Goal: Use online tool/utility: Utilize a website feature to perform a specific function

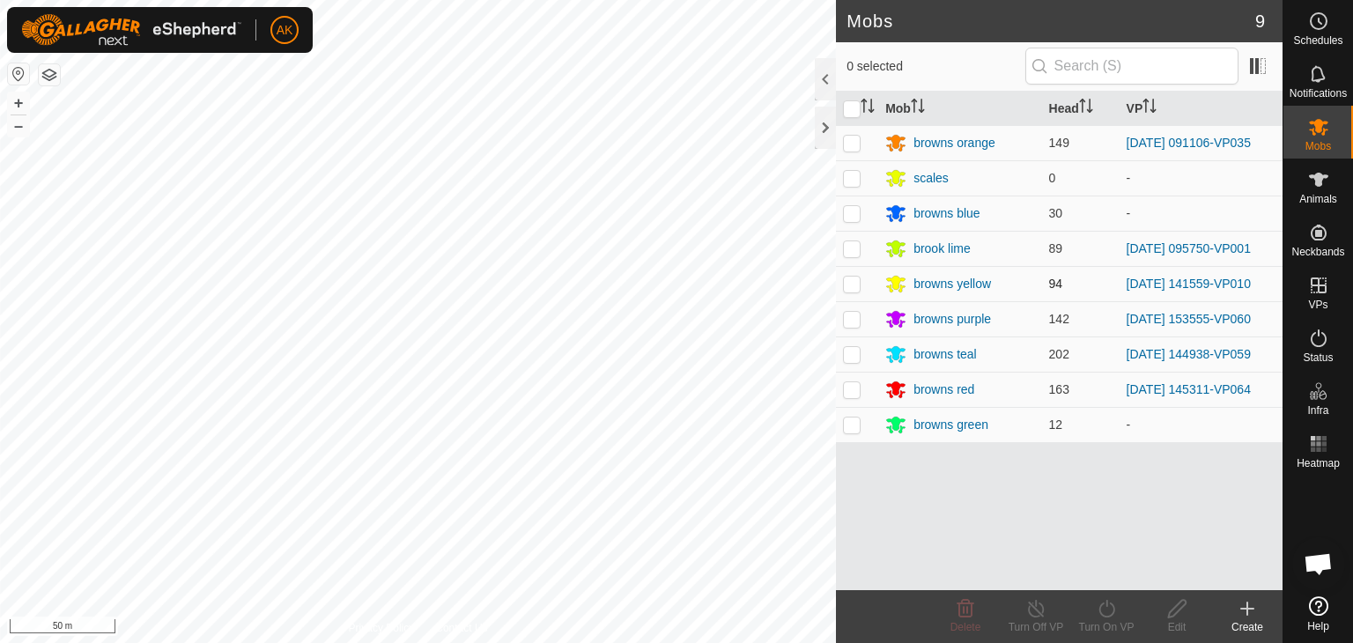
click at [848, 283] on p-checkbox at bounding box center [852, 284] width 18 height 14
checkbox input "true"
click at [1104, 609] on icon at bounding box center [1107, 608] width 22 height 21
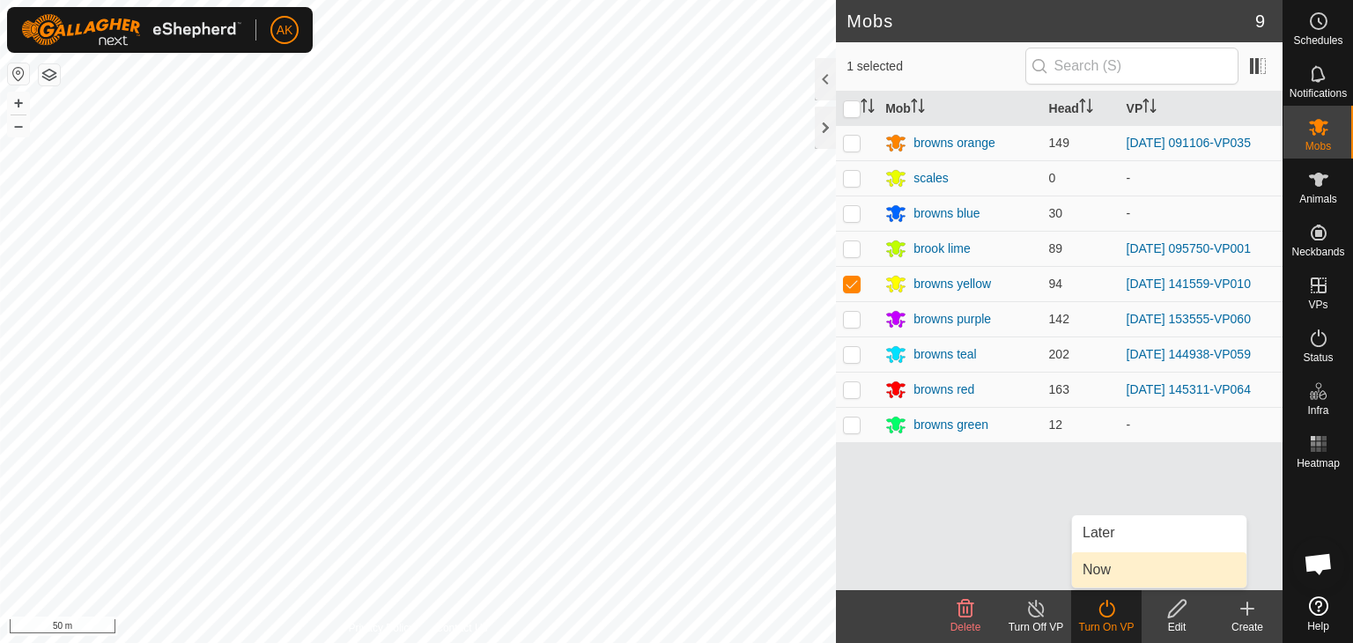
click at [1110, 568] on link "Now" at bounding box center [1159, 569] width 174 height 35
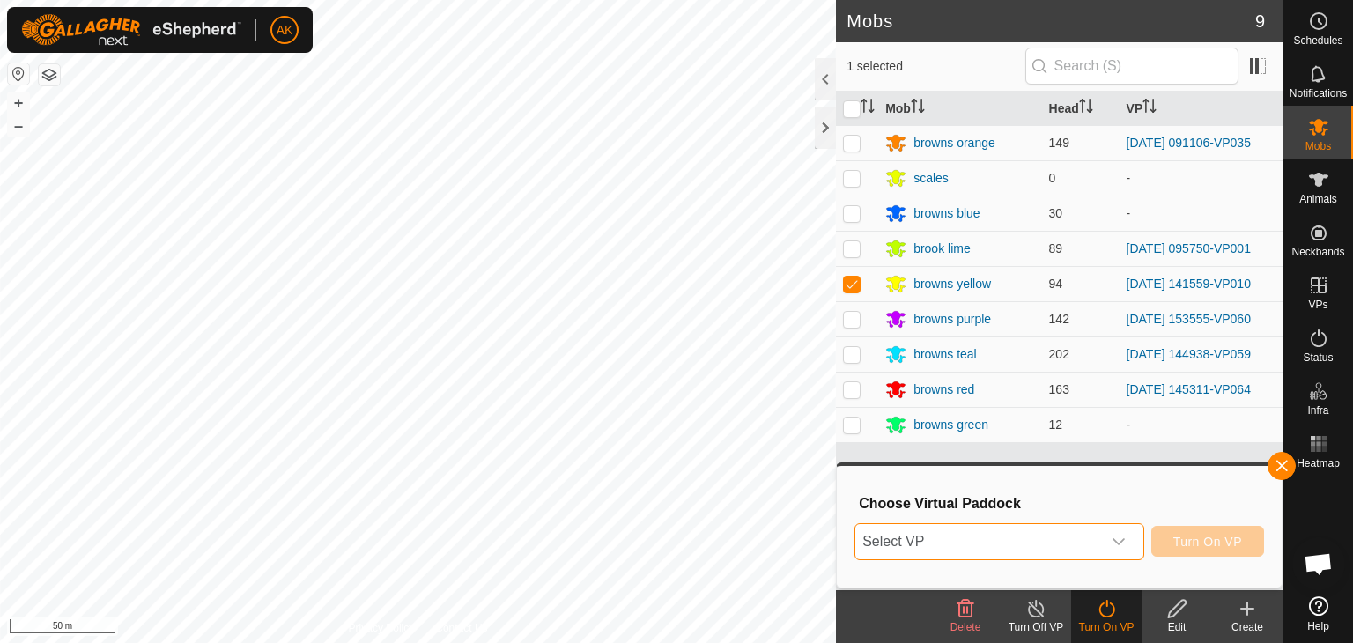
click at [985, 540] on span "Select VP" at bounding box center [979, 541] width 246 height 35
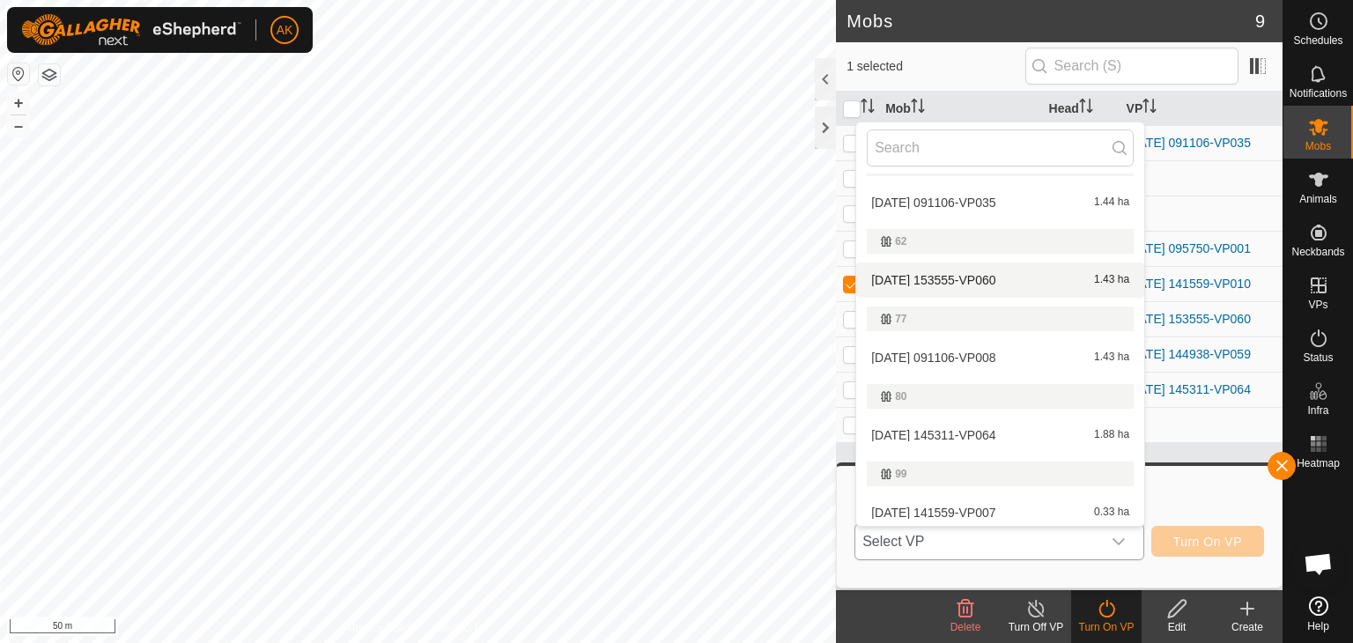
scroll to position [210, 0]
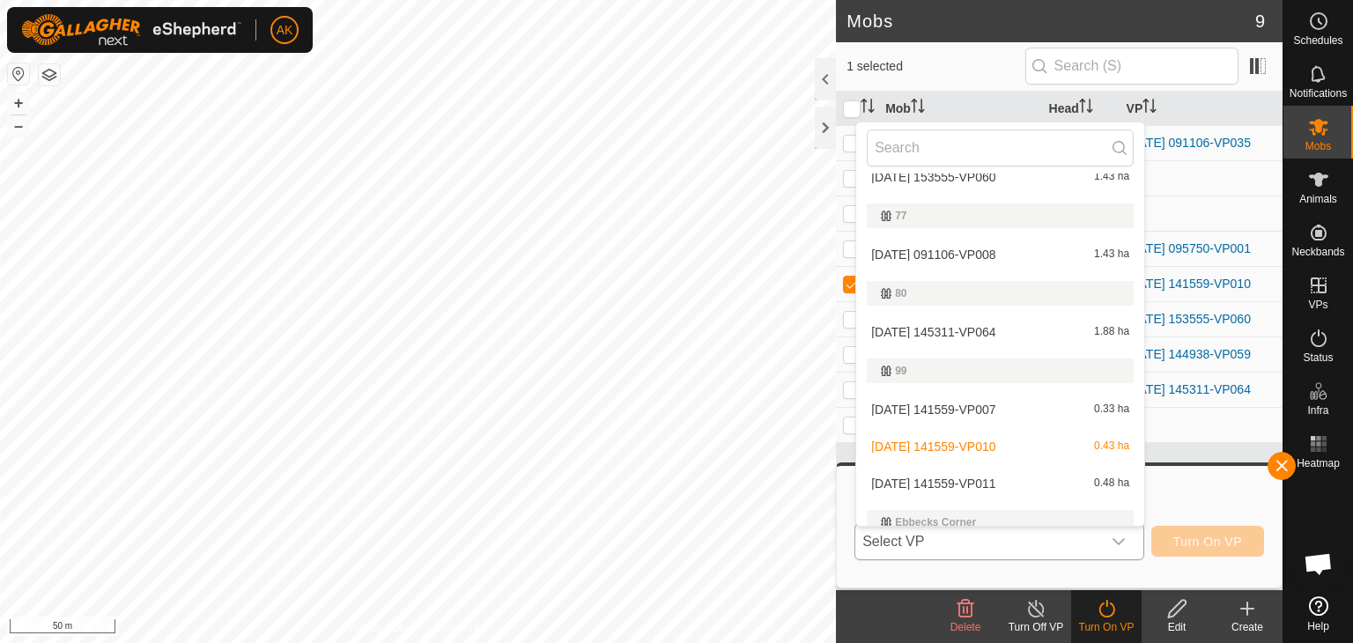
click at [928, 475] on li "2025-09-27 141559-VP011 0.48 ha" at bounding box center [1000, 483] width 288 height 35
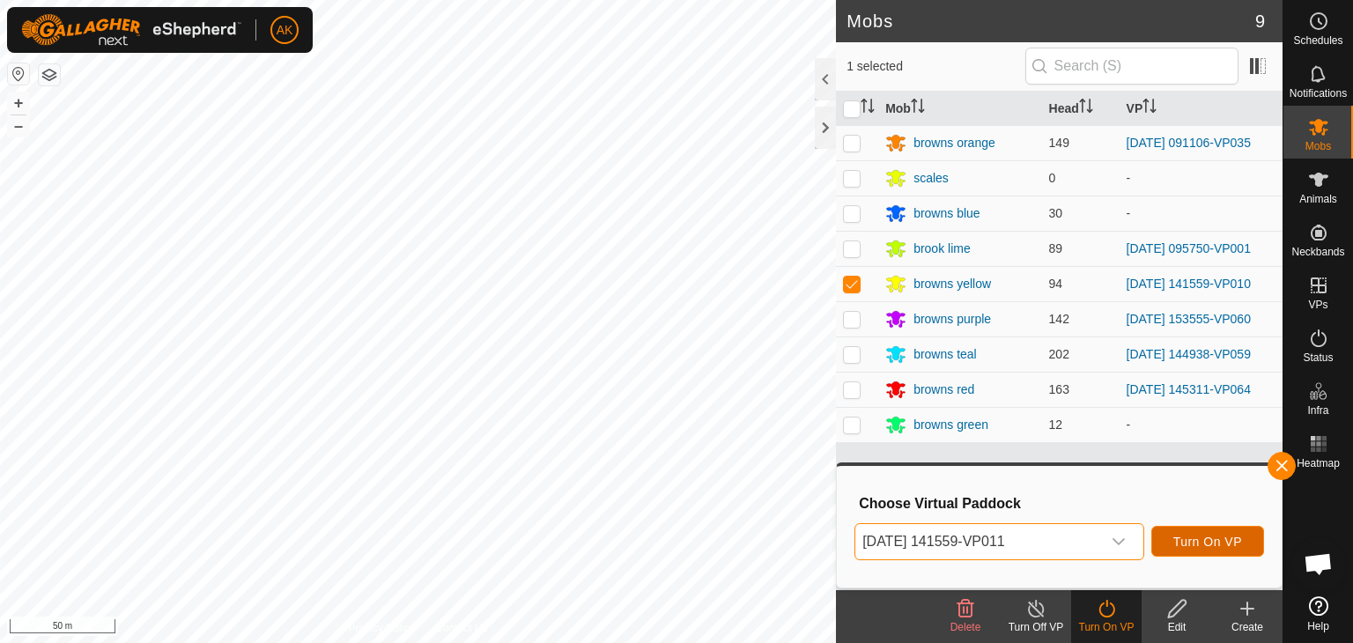
click at [1164, 533] on button "Turn On VP" at bounding box center [1208, 541] width 113 height 31
